Goal: Find specific page/section: Find specific page/section

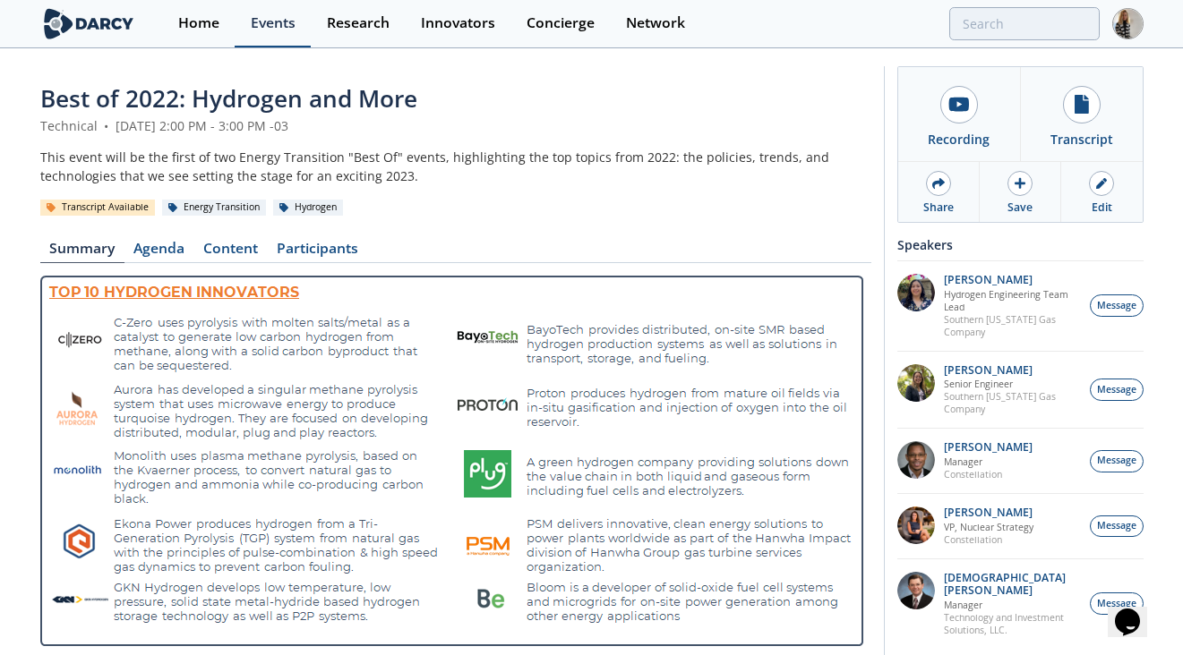
click at [278, 19] on div "Events" at bounding box center [273, 23] width 45 height 14
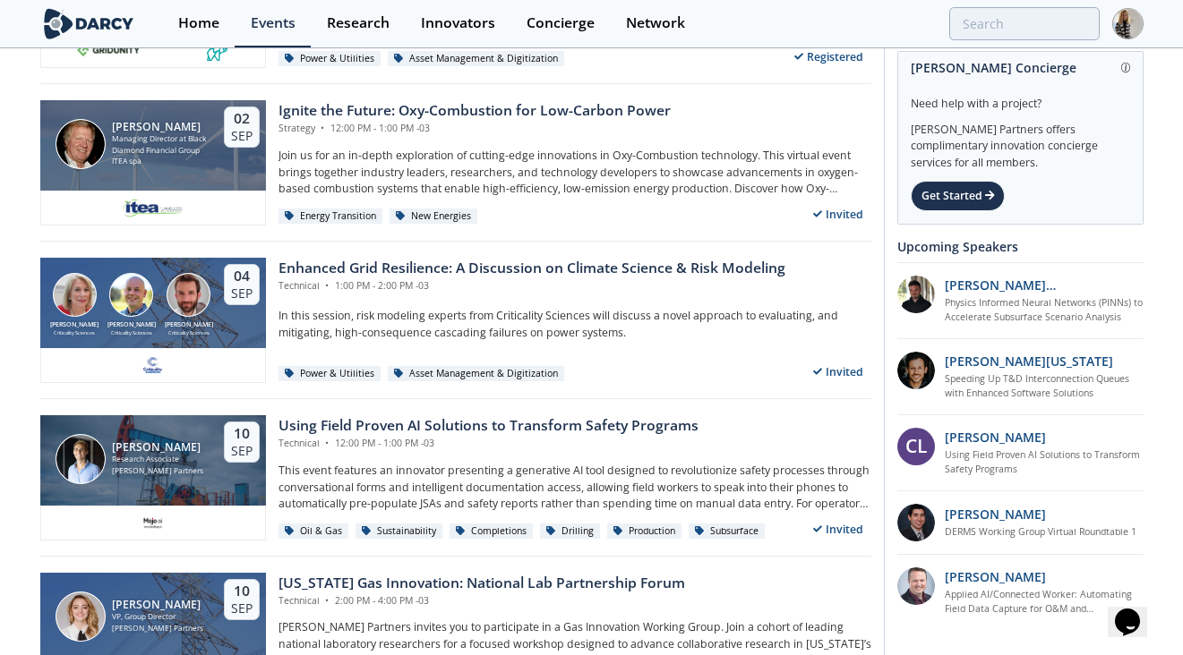
scroll to position [344, 0]
